Goal: Contribute content: Contribute content

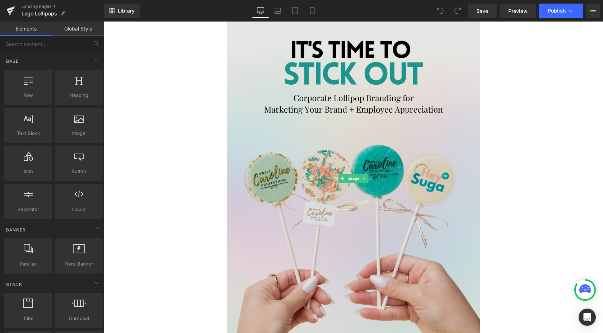
scroll to position [136, 0]
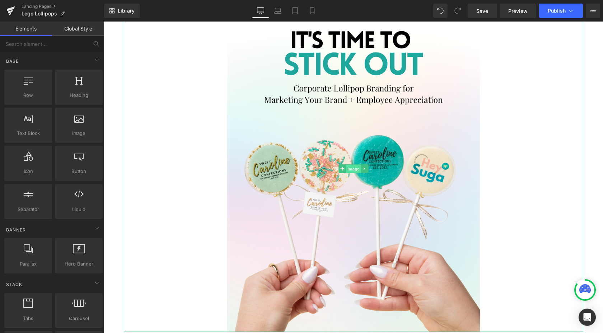
click at [353, 166] on span "Image" at bounding box center [353, 169] width 15 height 9
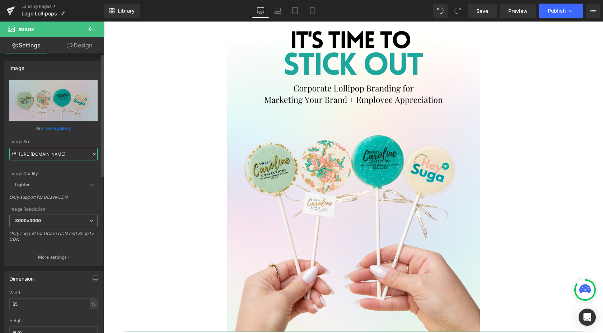
click at [39, 154] on input "[URL][DOMAIN_NAME]" at bounding box center [53, 154] width 88 height 13
paste input "Screenshot_[DATE]_at_8.35.21_PM.png?v=1758595043"
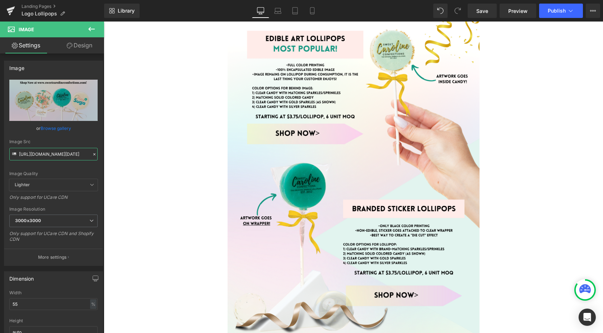
scroll to position [462, 0]
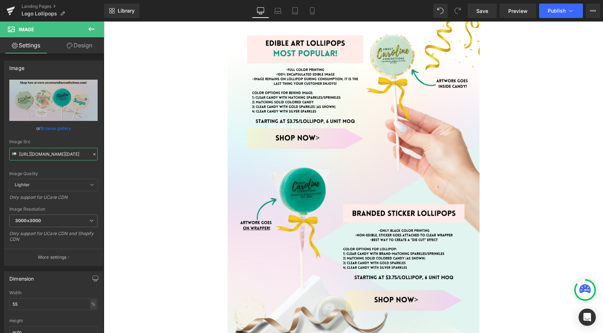
type input "[URL][DOMAIN_NAME][DATE]"
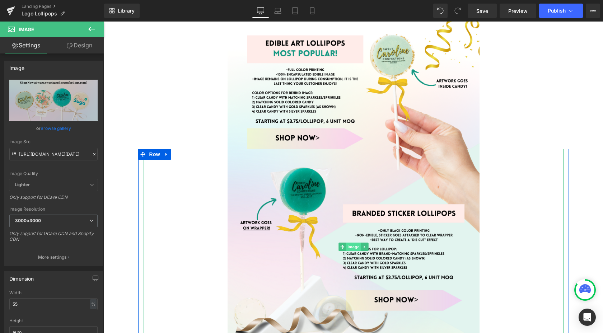
click at [352, 249] on span "Image" at bounding box center [353, 247] width 15 height 9
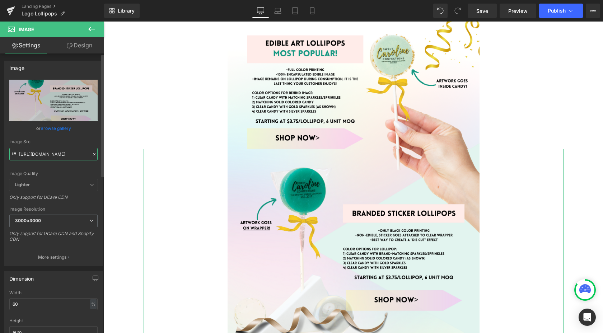
click at [46, 155] on input "[URL][DOMAIN_NAME]" at bounding box center [53, 154] width 88 height 13
paste input "Screenshot_[DATE]_at_8.35.37_PM.png?v=175859504"
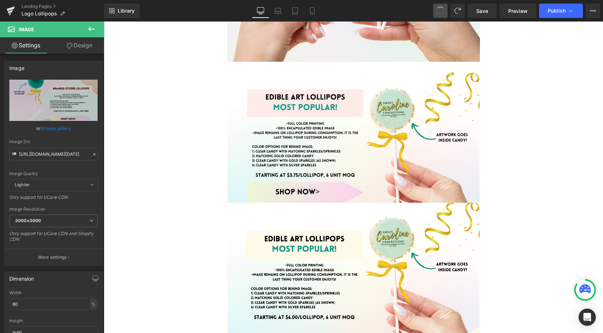
type input "[URL][DOMAIN_NAME]"
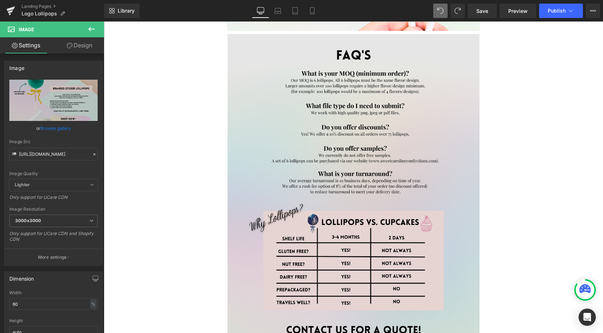
scroll to position [1441, 0]
click at [350, 170] on img at bounding box center [354, 197] width 252 height 326
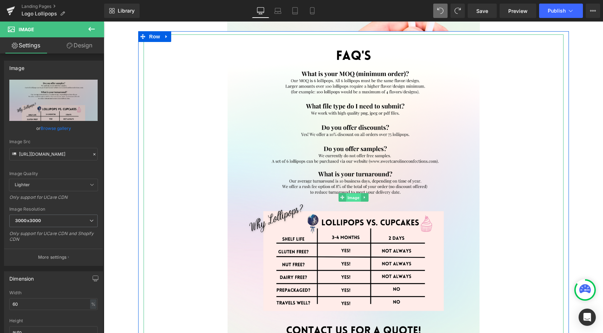
click at [355, 201] on span "Image" at bounding box center [353, 197] width 15 height 9
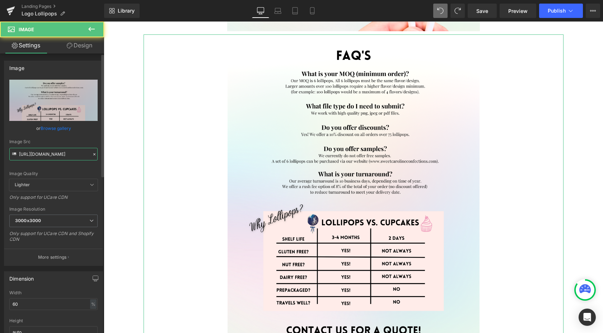
click at [53, 154] on input "[URL][DOMAIN_NAME]" at bounding box center [53, 154] width 88 height 13
paste input "Screenshot_[DATE]_at_8.36.28_PM.png?v=1758595042"
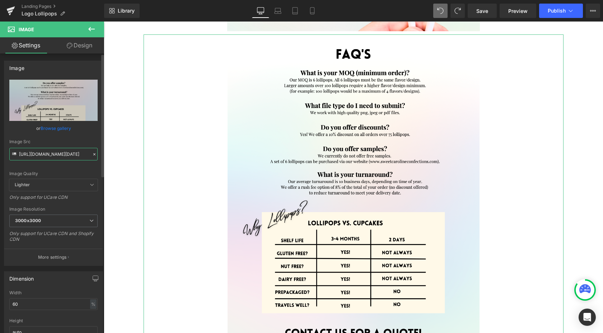
type input "[URL][DOMAIN_NAME][DATE]"
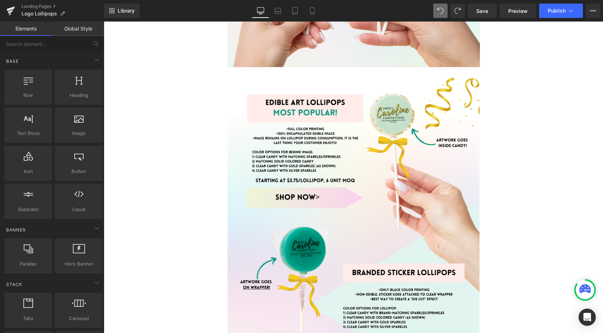
scroll to position [402, 0]
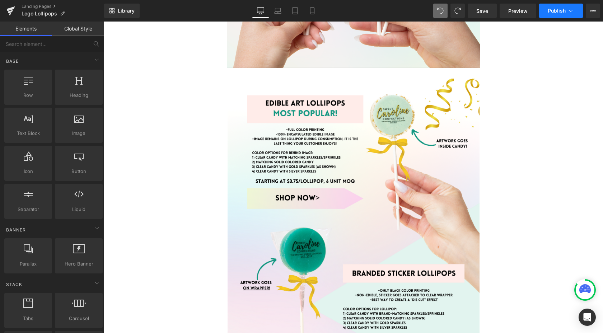
click at [559, 10] on span "Publish" at bounding box center [557, 11] width 18 height 6
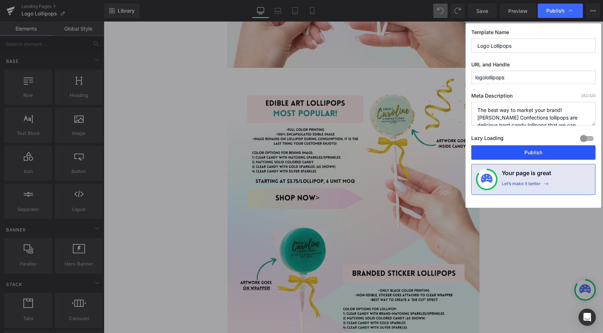
click at [526, 153] on button "Publish" at bounding box center [533, 152] width 124 height 14
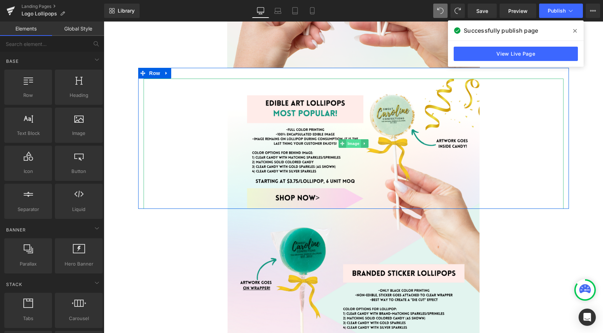
click at [352, 141] on span "Image" at bounding box center [353, 143] width 15 height 9
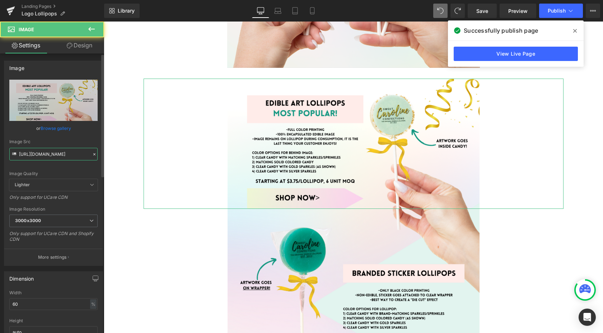
click at [55, 155] on input "[URL][DOMAIN_NAME]" at bounding box center [53, 154] width 88 height 13
paste input "Screenshot_[DATE]_at_8.35.37_PM_bba300cb-251f-4ed2-9265-513200f4b129.png?v=1758…"
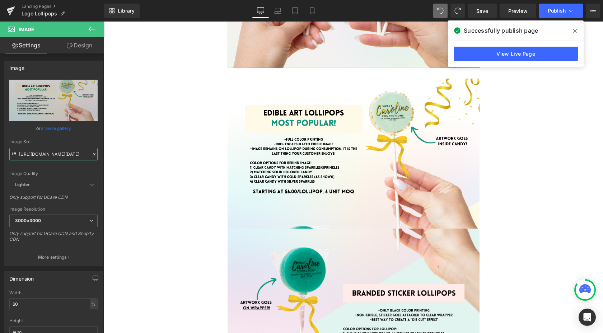
type input "[URL][DOMAIN_NAME][DATE]"
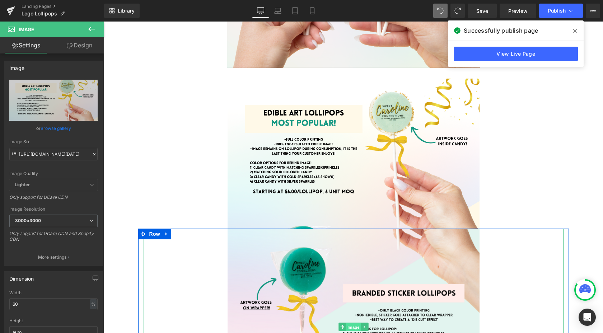
click at [352, 327] on span "Image" at bounding box center [353, 327] width 15 height 9
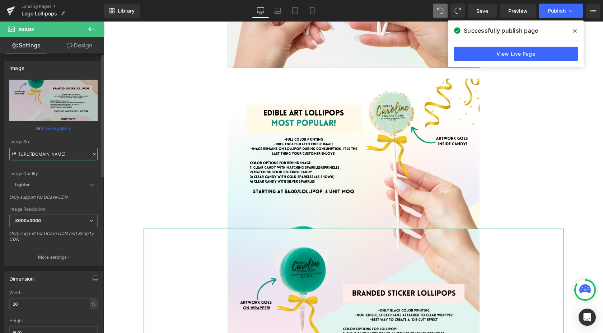
click at [40, 153] on input "[URL][DOMAIN_NAME]" at bounding box center [53, 154] width 88 height 13
paste input "Screenshot_[DATE]_at_8.35.37_PM_copy.png?v=1758595771"
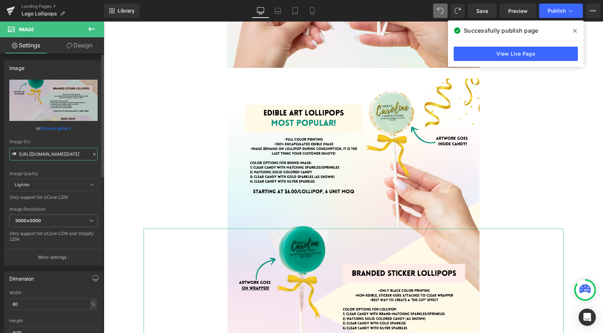
type input "[URL][DOMAIN_NAME][DATE]"
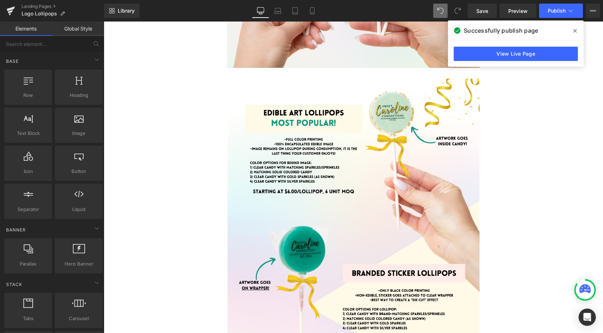
scroll to position [0, 0]
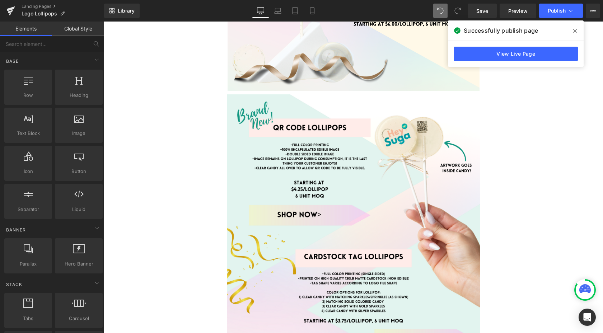
scroll to position [727, 0]
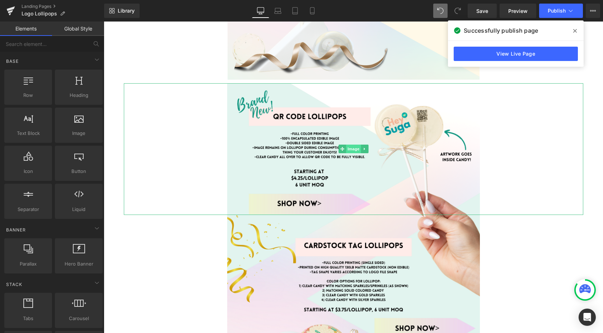
click at [351, 152] on span "Image" at bounding box center [353, 149] width 15 height 9
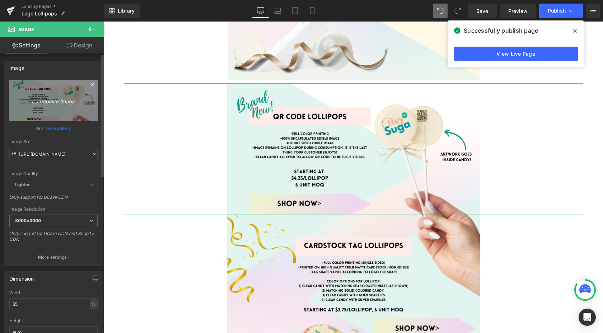
click at [53, 102] on icon "Replace Image" at bounding box center [53, 100] width 57 height 9
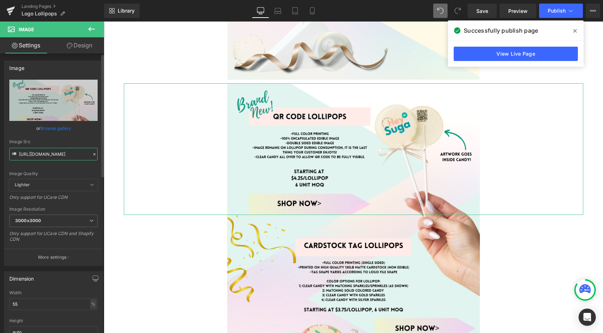
click at [56, 150] on input "[URL][DOMAIN_NAME]" at bounding box center [53, 154] width 88 height 13
paste input "Screenshot_[DATE]_at_8.35.56_PM_1d6f561b-b550-40b8-9646-94f1386a81c8.png?v=1758…"
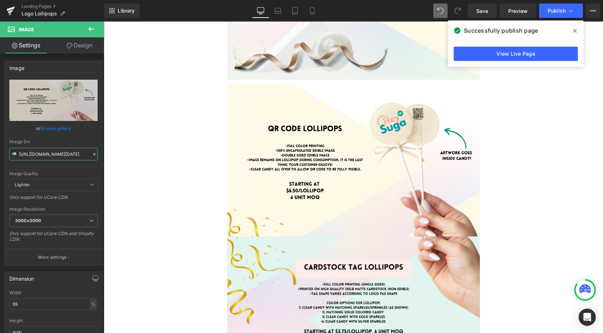
type input "[URL][DOMAIN_NAME][DATE]"
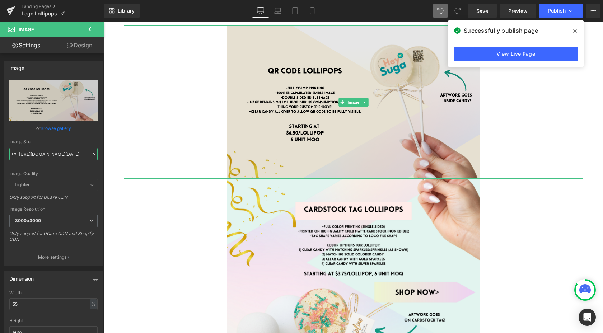
scroll to position [832, 0]
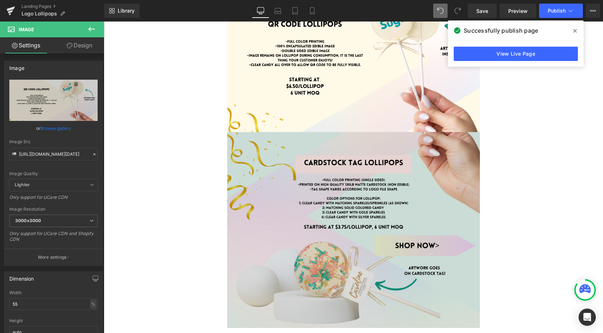
click at [352, 225] on img at bounding box center [353, 230] width 253 height 196
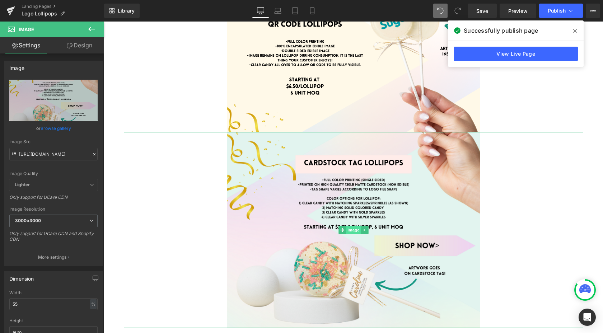
click at [353, 230] on span "Image" at bounding box center [353, 230] width 15 height 9
click at [44, 151] on input "[URL][DOMAIN_NAME]" at bounding box center [53, 154] width 88 height 13
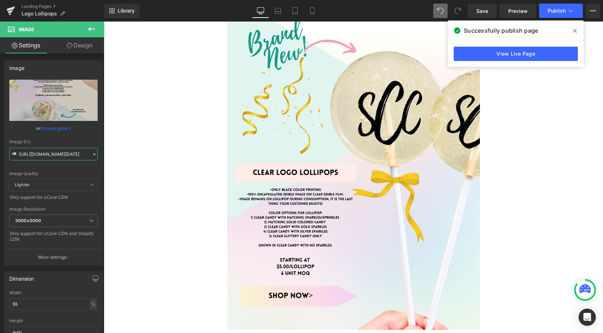
scroll to position [1144, 0]
type input "[URL][DOMAIN_NAME][DATE]"
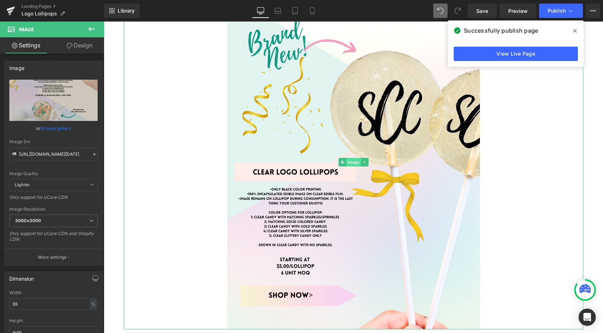
click at [353, 162] on span "Image" at bounding box center [353, 162] width 15 height 9
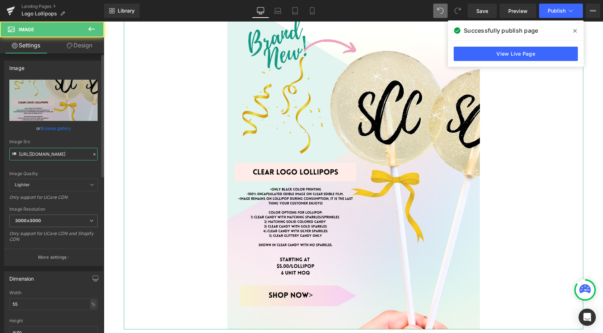
click at [56, 157] on input "[URL][DOMAIN_NAME]" at bounding box center [53, 154] width 88 height 13
paste input "Screenshot_[DATE]_at_8.36.16_PM.png?v=1758595043"
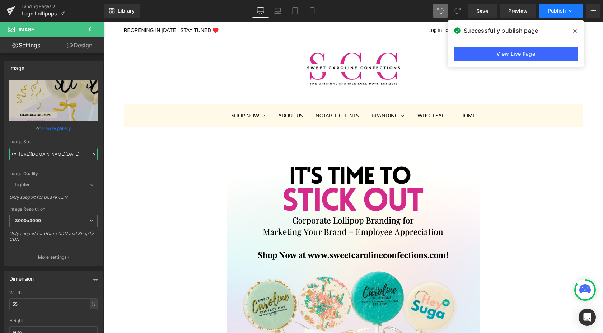
type input "[URL][DOMAIN_NAME][DATE]"
click at [556, 10] on span "Publish" at bounding box center [557, 11] width 18 height 6
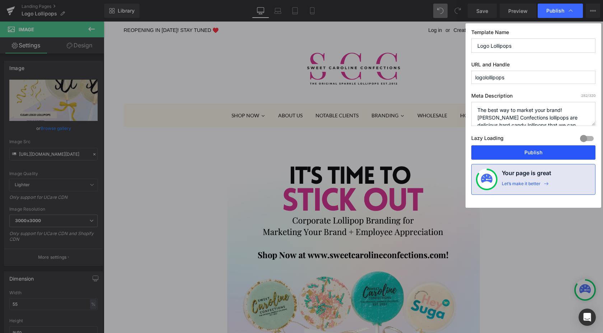
click at [516, 152] on button "Publish" at bounding box center [533, 152] width 124 height 14
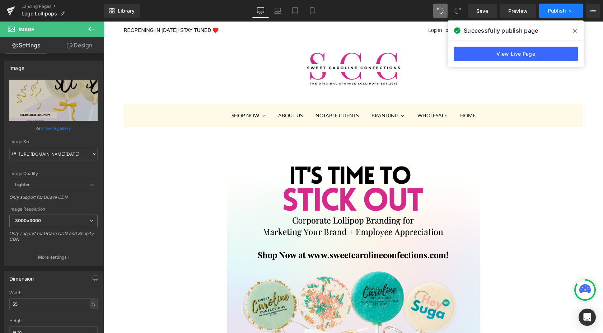
click at [553, 12] on span "Publish" at bounding box center [557, 11] width 18 height 6
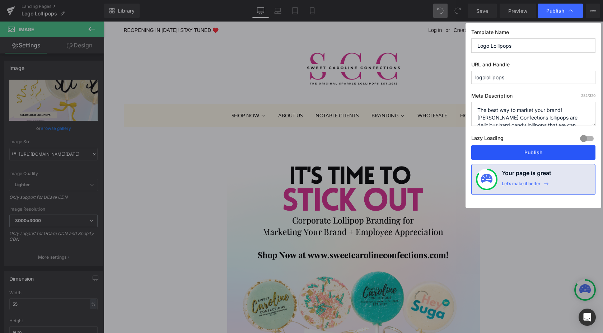
drag, startPoint x: 538, startPoint y: 153, endPoint x: 434, endPoint y: 131, distance: 105.9
click at [538, 153] on button "Publish" at bounding box center [533, 152] width 124 height 14
